Goal: Information Seeking & Learning: Find specific fact

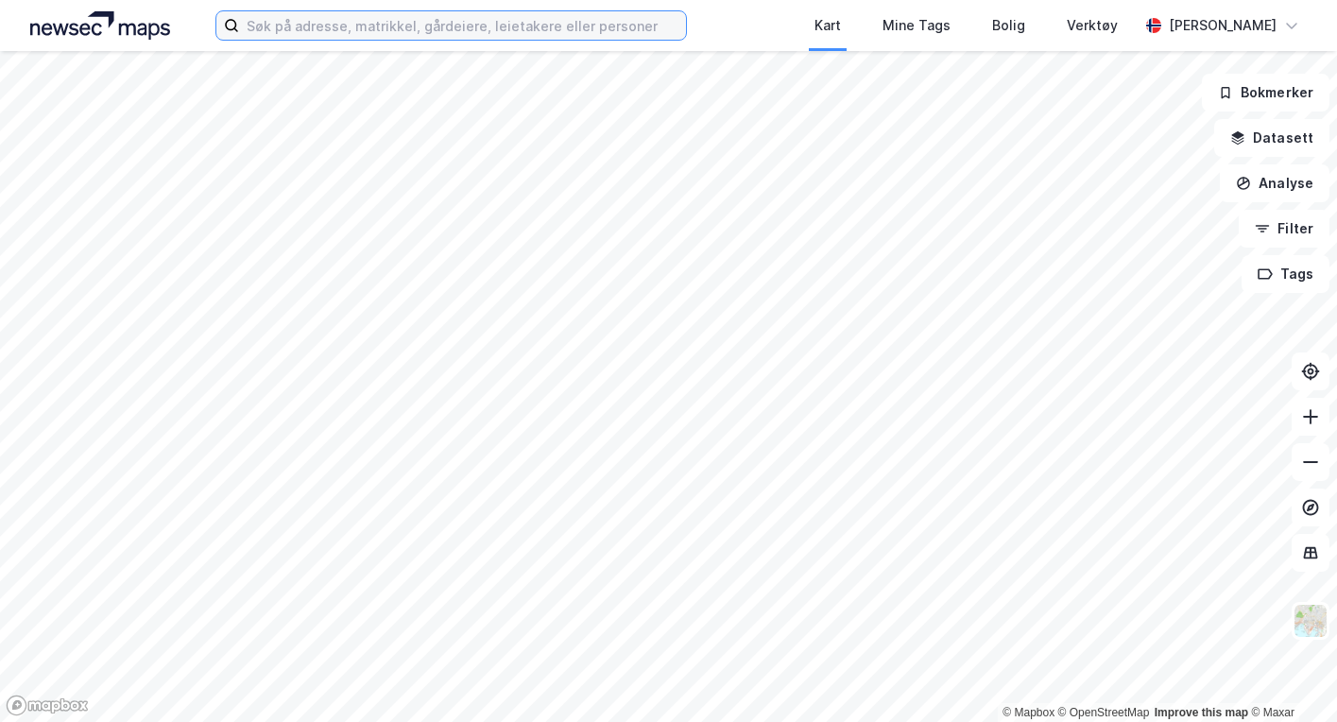
click at [420, 26] on input at bounding box center [462, 25] width 446 height 28
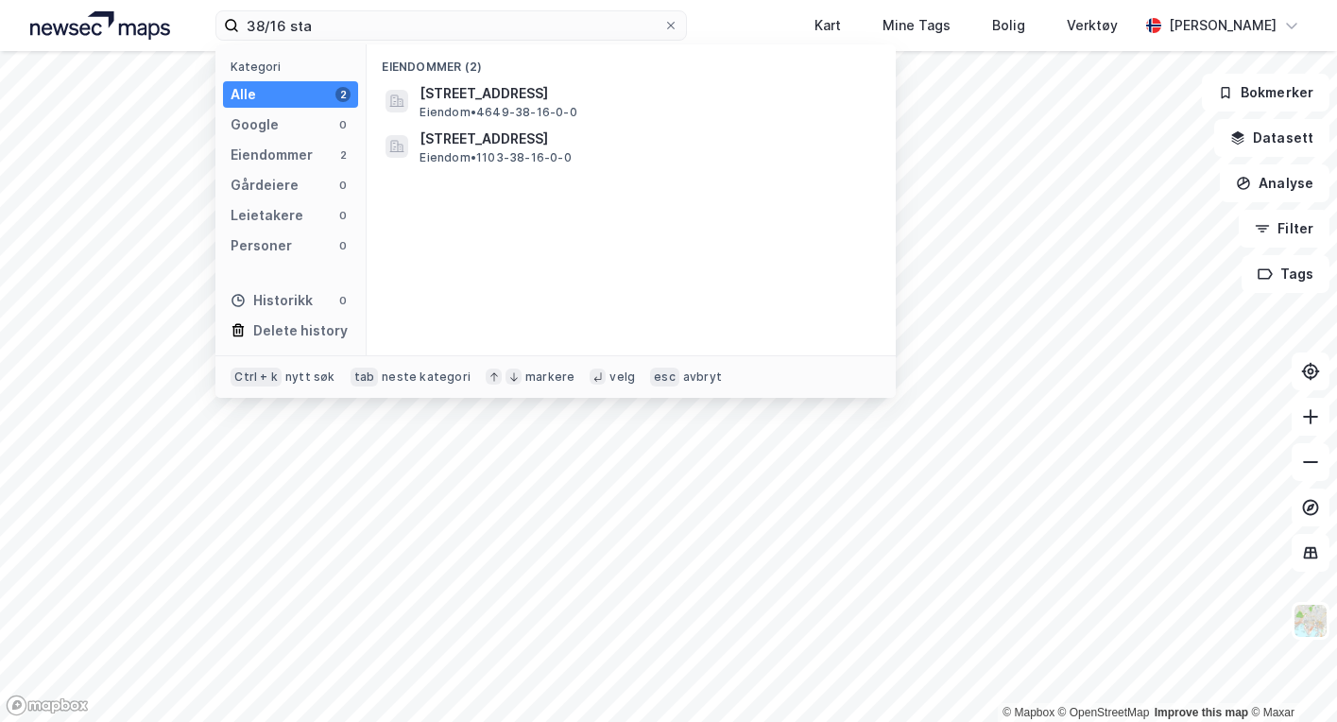
click at [497, 150] on span "Eiendom • 1103-38-16-0-0" at bounding box center [494, 157] width 151 height 15
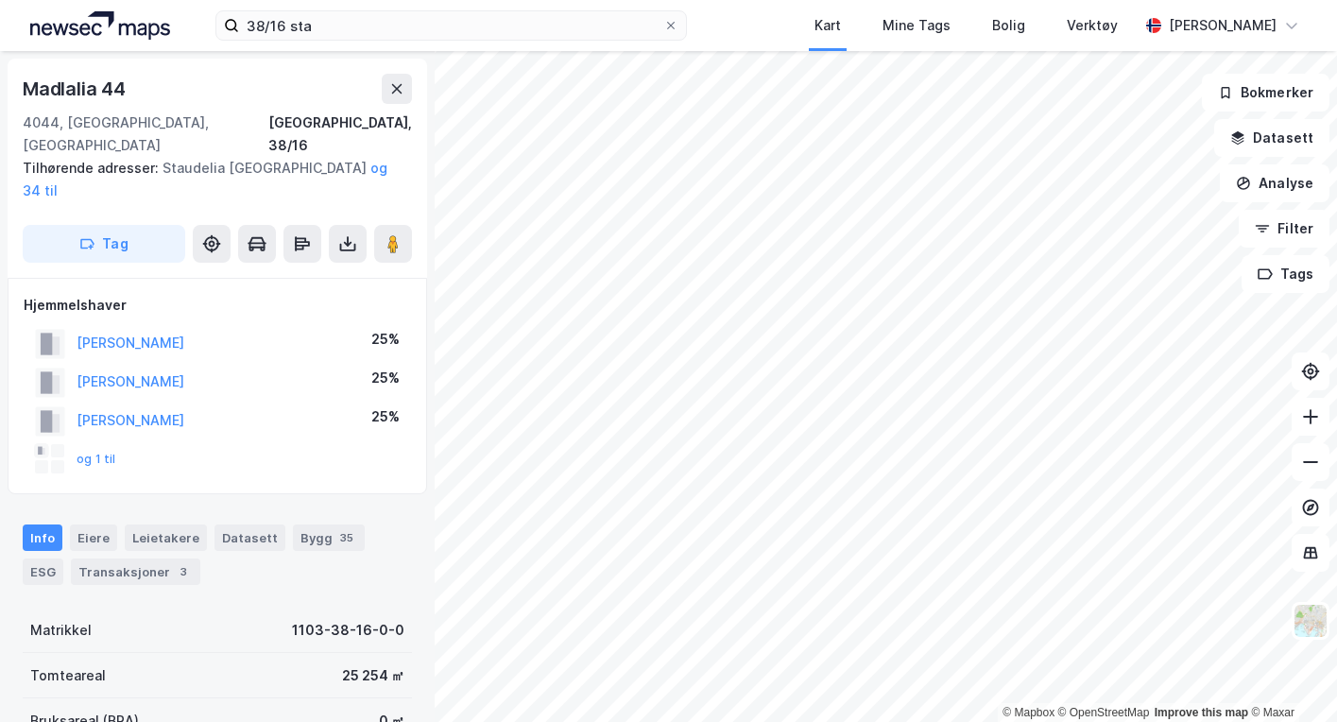
click at [0, 0] on button "og 1 til" at bounding box center [0, 0] width 0 height 0
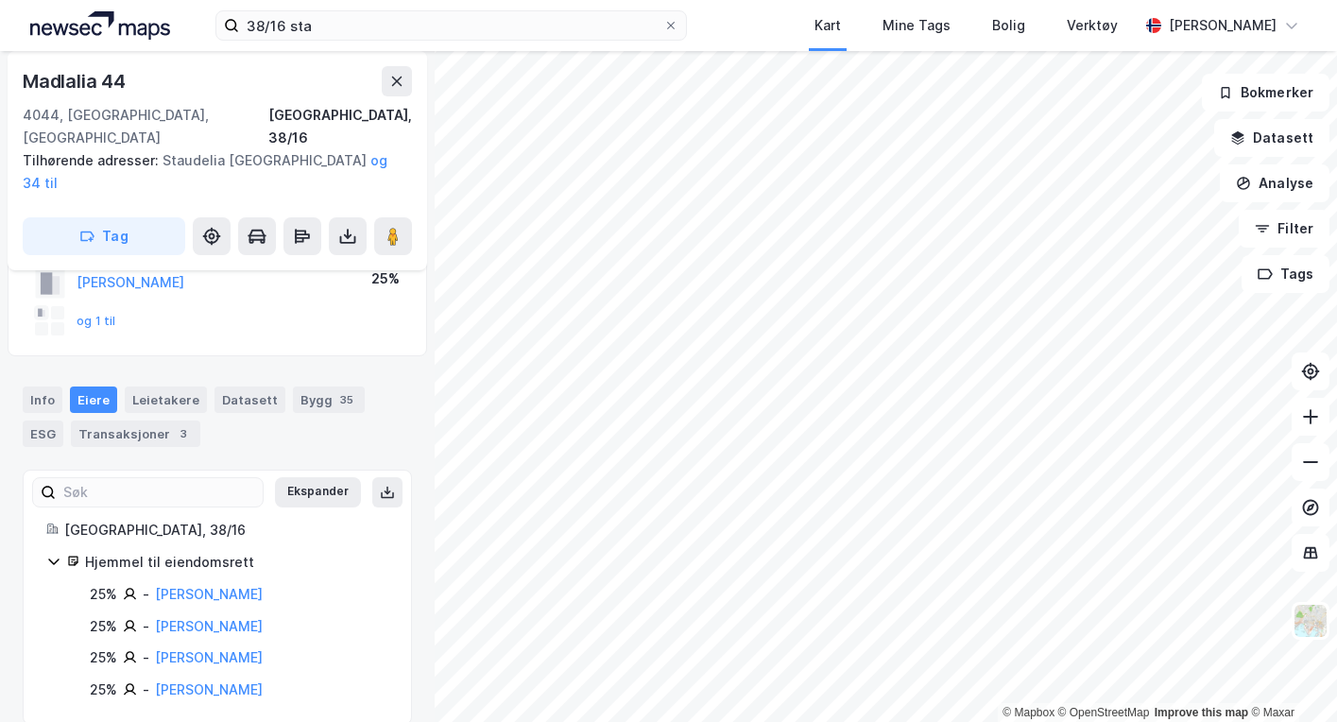
scroll to position [141, 0]
click at [63, 418] on div "ESG" at bounding box center [43, 431] width 41 height 26
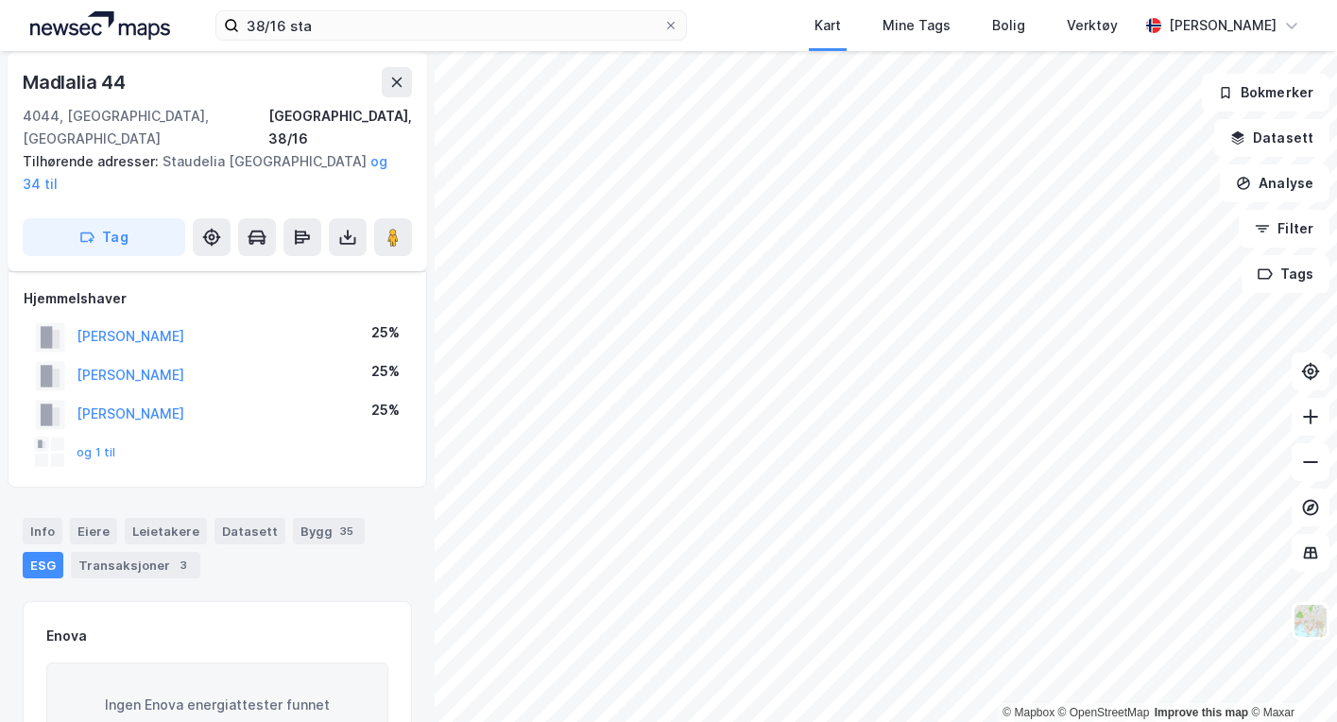
scroll to position [141, 0]
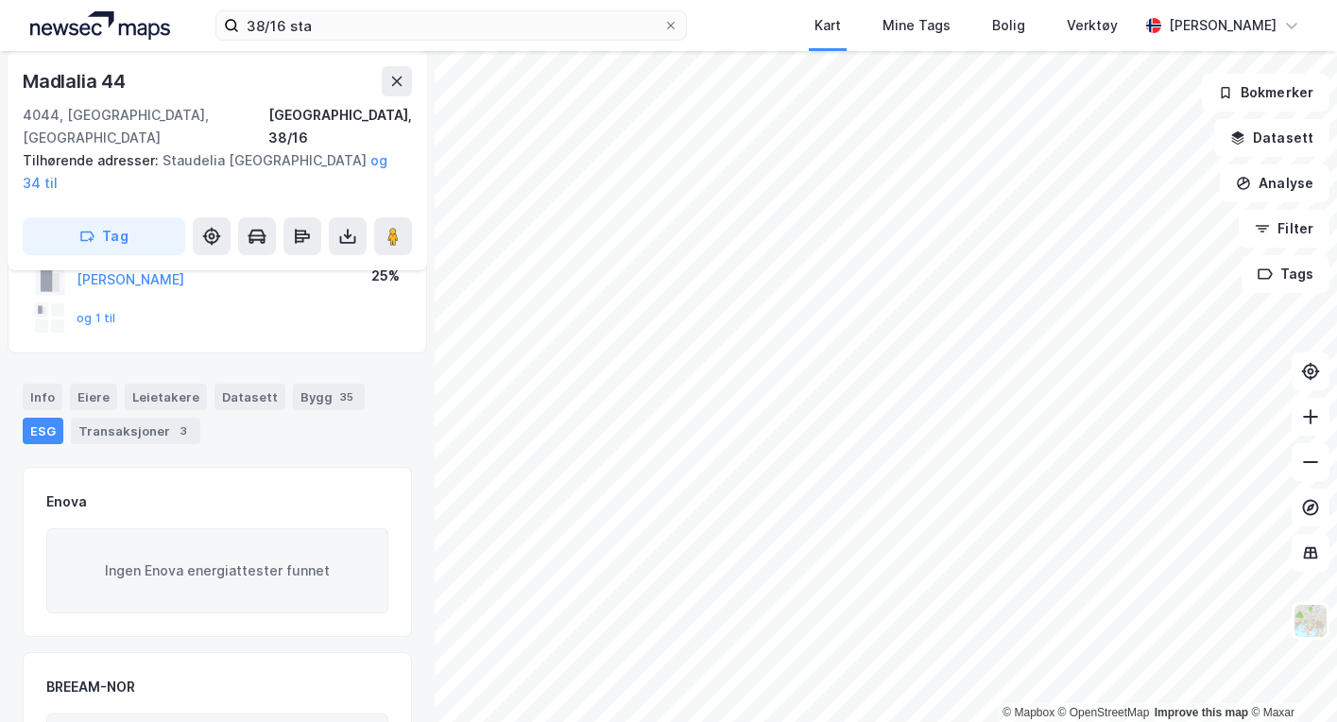
click at [49, 384] on div "Info" at bounding box center [43, 397] width 40 height 26
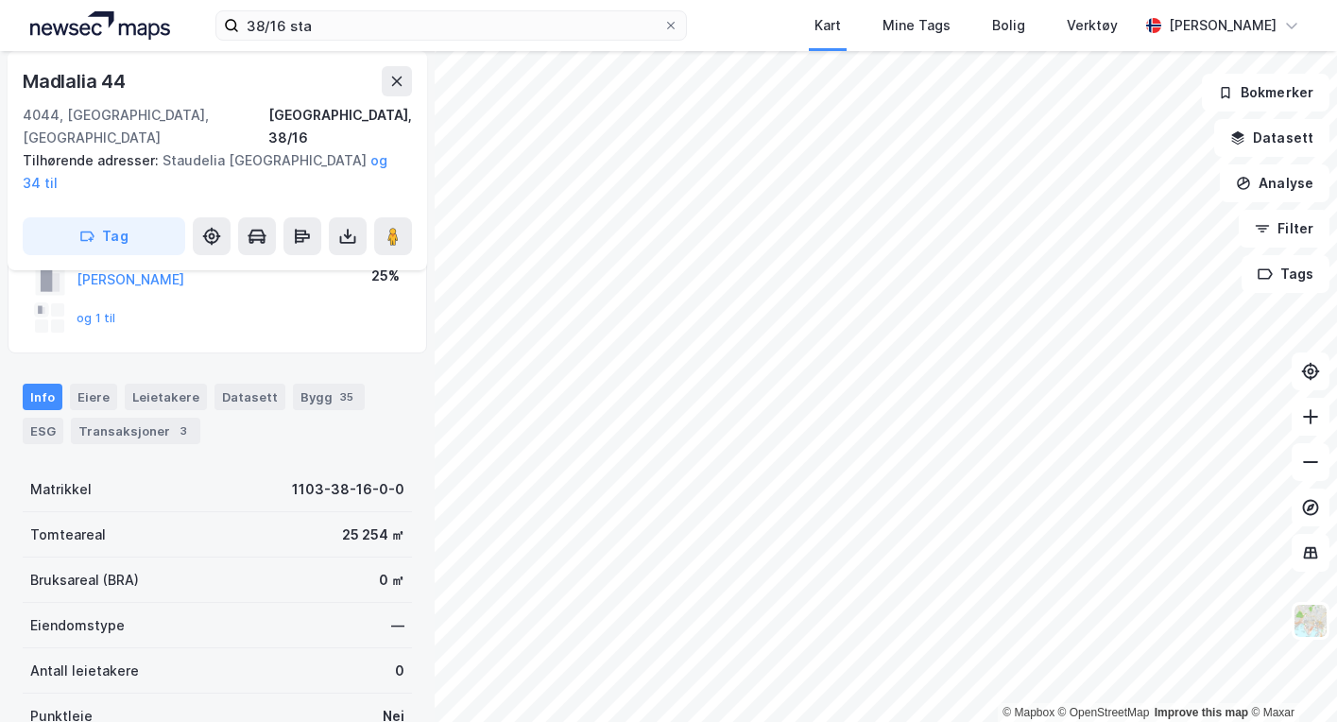
click at [81, 384] on div "Eiere" at bounding box center [93, 397] width 47 height 26
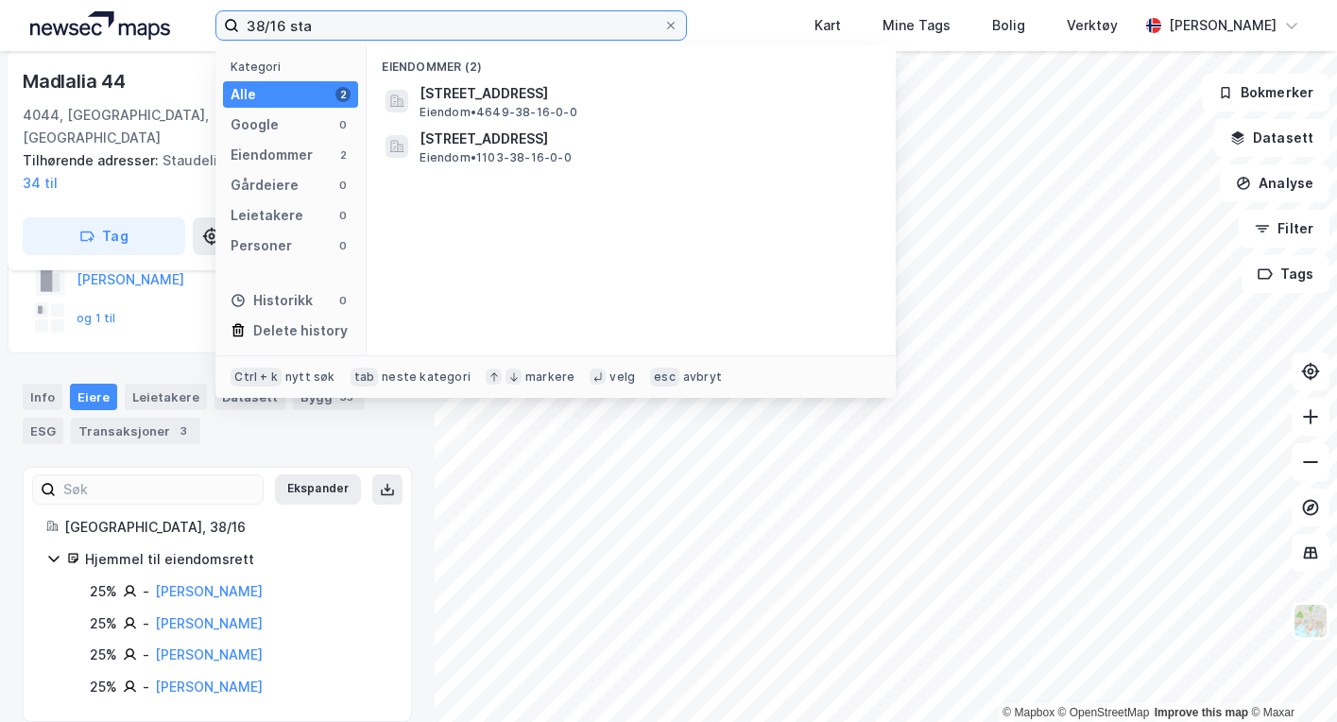
click at [327, 39] on input "38/16 sta" at bounding box center [450, 25] width 423 height 28
click at [270, 22] on input "38/16 sta" at bounding box center [450, 25] width 423 height 28
click at [276, 26] on input "38/16 sta" at bounding box center [450, 25] width 423 height 28
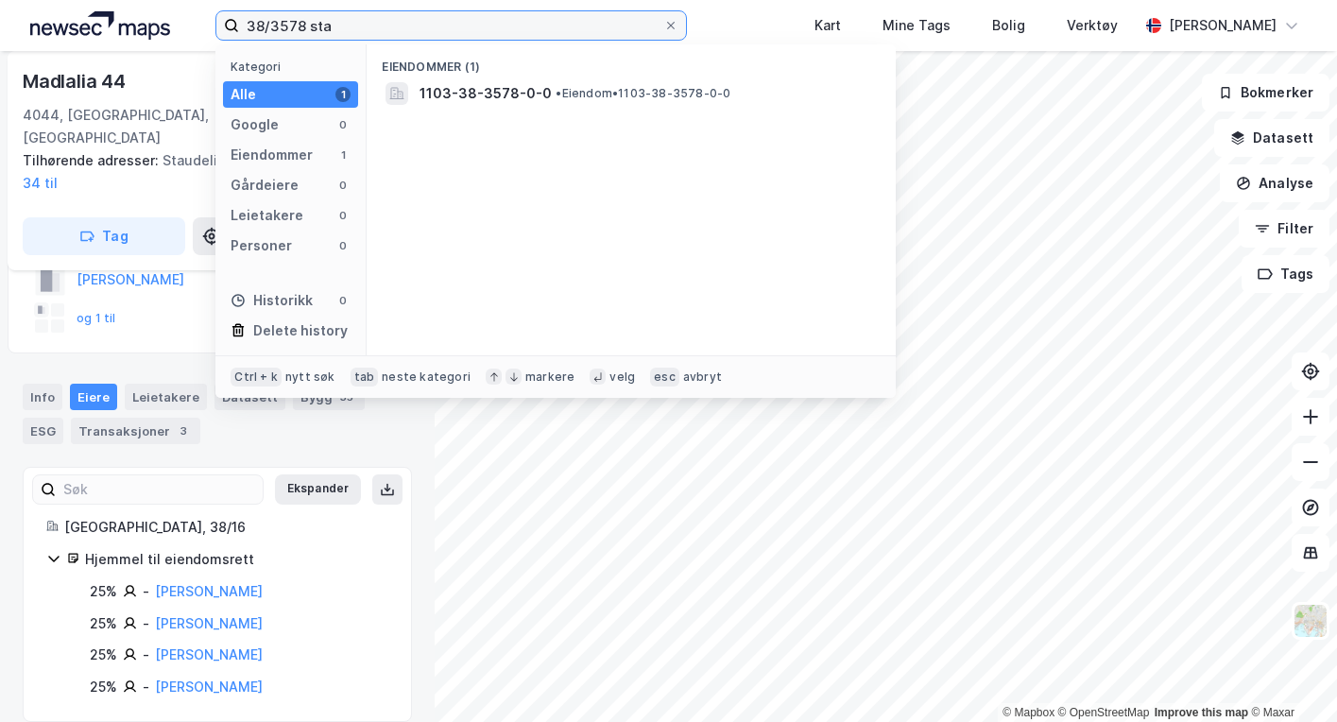
click at [438, 14] on input "38/3578 sta" at bounding box center [450, 25] width 423 height 28
type input "38/3578 sta"
click at [468, 94] on span "1103-38-3578-0-0" at bounding box center [485, 93] width 132 height 23
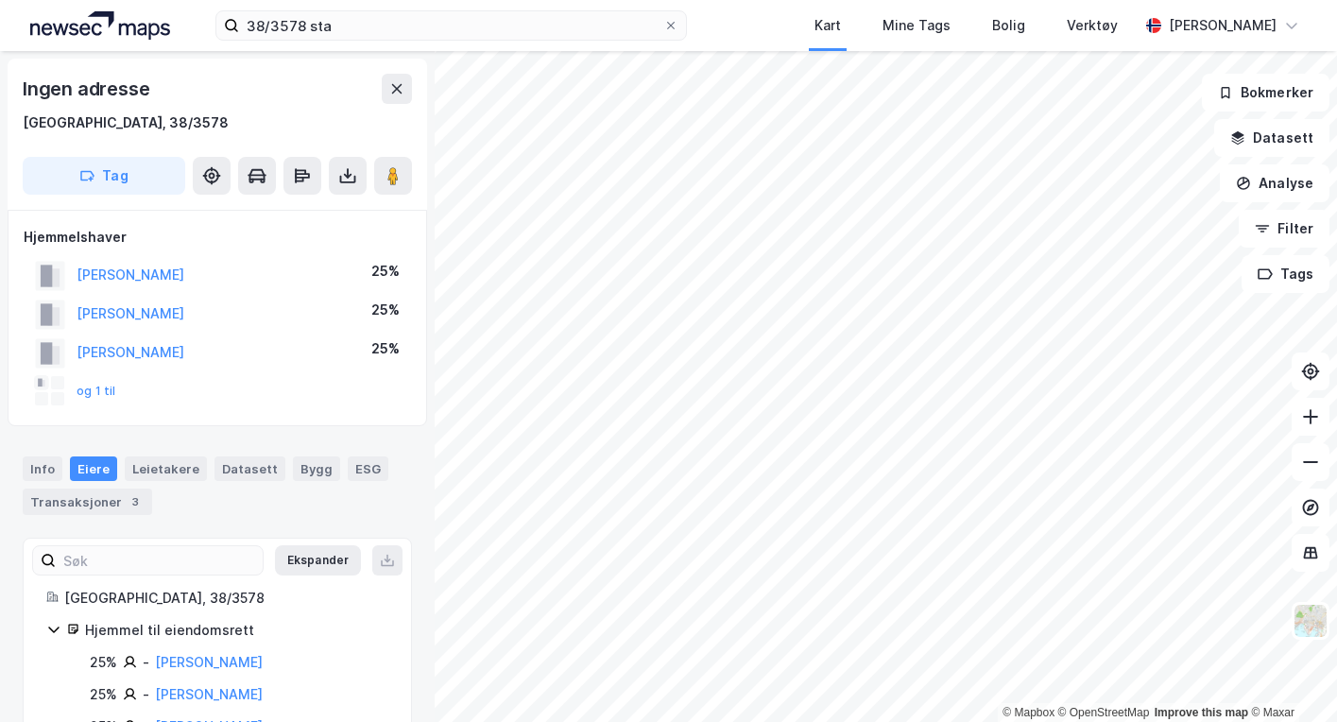
scroll to position [94, 0]
